Goal: Task Accomplishment & Management: Use online tool/utility

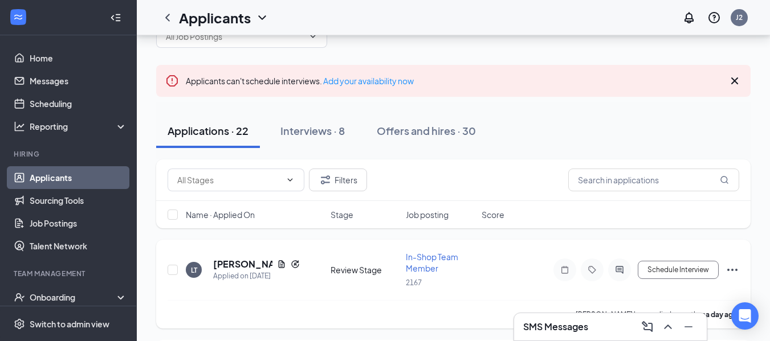
scroll to position [57, 0]
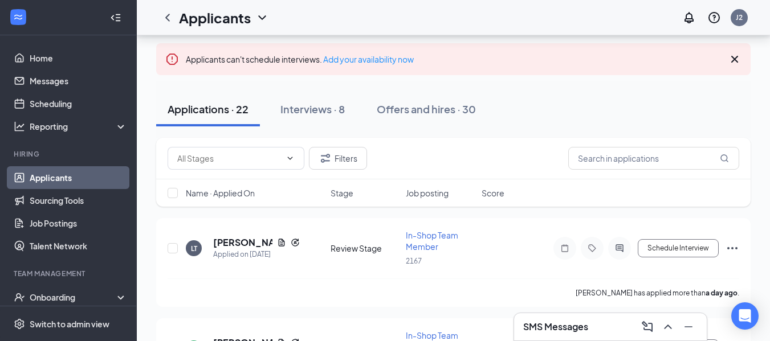
click at [574, 324] on h3 "SMS Messages" at bounding box center [555, 327] width 65 height 13
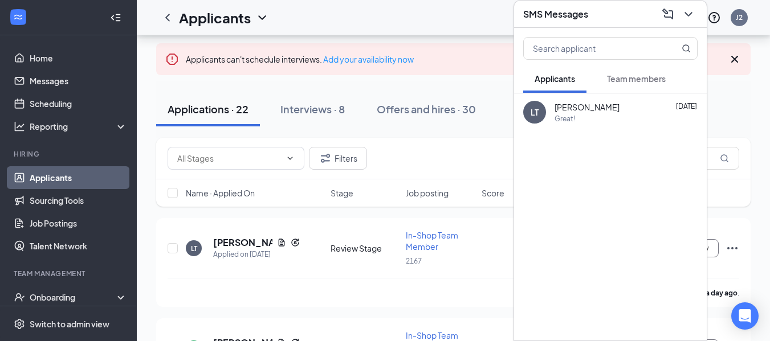
click at [619, 80] on span "Team members" at bounding box center [636, 79] width 59 height 10
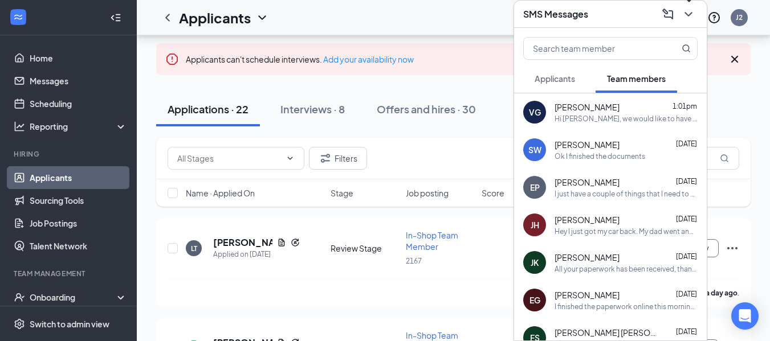
click at [691, 15] on icon "ChevronDown" at bounding box center [689, 14] width 14 height 14
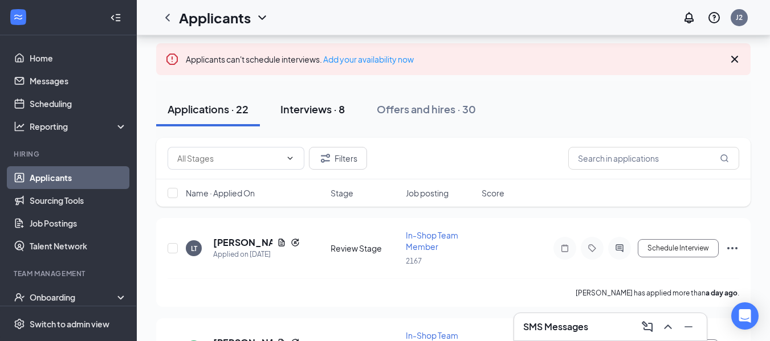
click at [294, 113] on div "Interviews · 8" at bounding box center [312, 109] width 64 height 14
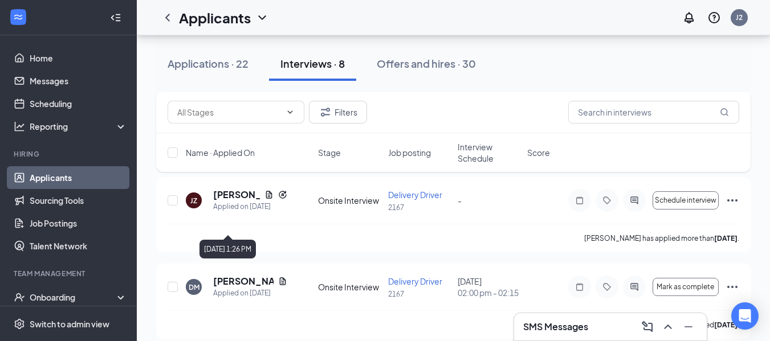
scroll to position [627, 0]
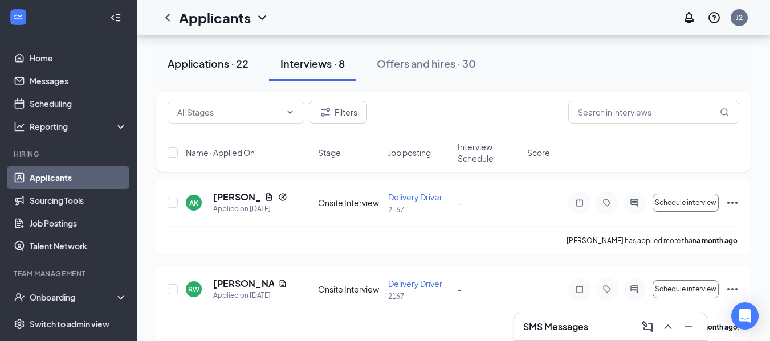
click at [240, 62] on div "Applications · 22" at bounding box center [208, 63] width 81 height 14
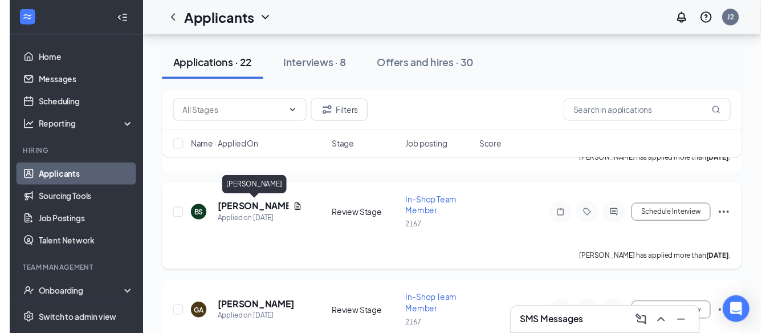
scroll to position [684, 0]
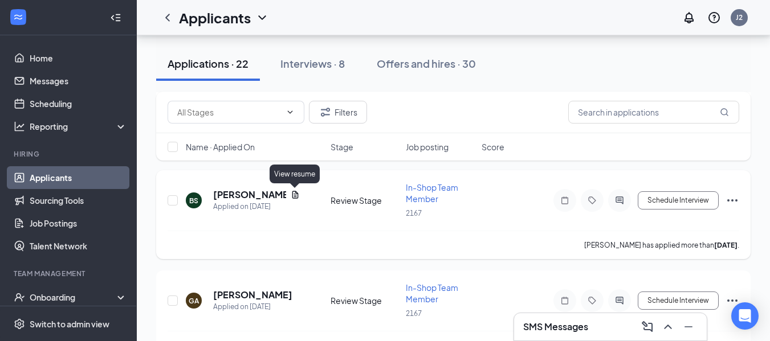
click at [294, 197] on icon "Document" at bounding box center [295, 194] width 6 height 7
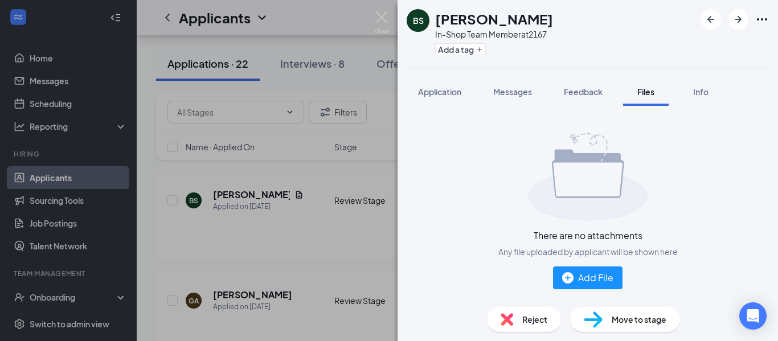
click at [338, 179] on div "BS [PERSON_NAME] In-Shop Team Member at 2167 Add a tag Application Messages Fee…" at bounding box center [389, 170] width 778 height 341
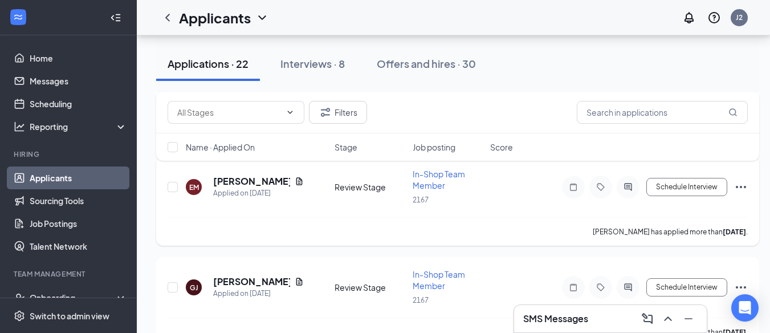
scroll to position [1197, 0]
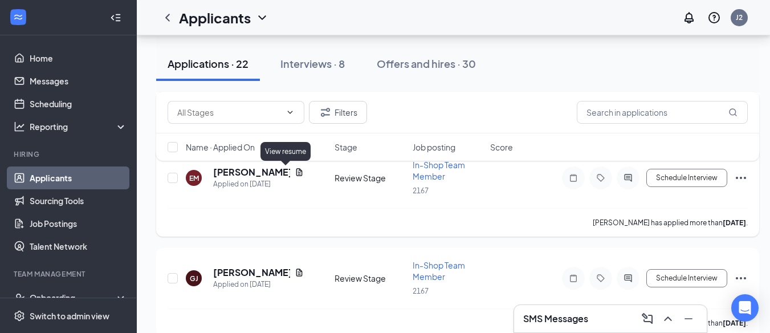
click at [296, 174] on icon "Document" at bounding box center [299, 171] width 6 height 7
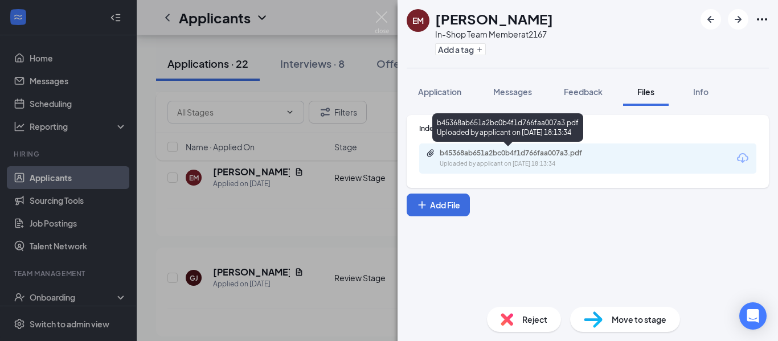
click at [467, 152] on div "b45368ab651a2bc0b4f1d766faa007a3.pdf" at bounding box center [520, 153] width 160 height 9
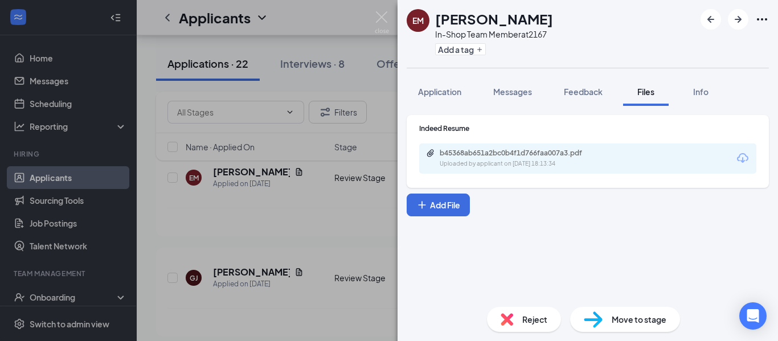
click at [331, 206] on div "[PERSON_NAME] In-Shop Team Member at 2167 Add a tag Application Messages Feedba…" at bounding box center [389, 170] width 778 height 341
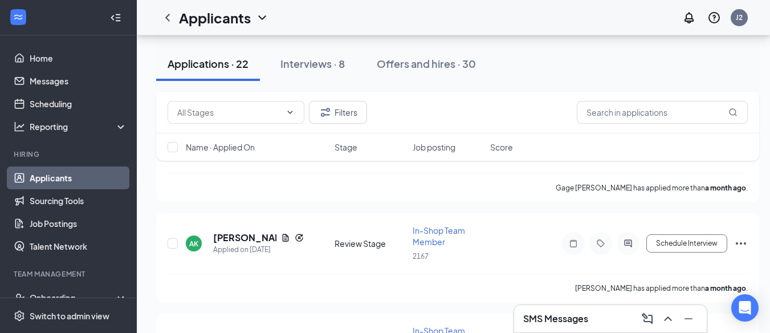
scroll to position [1640, 0]
